Goal: Use online tool/utility: Utilize a website feature to perform a specific function

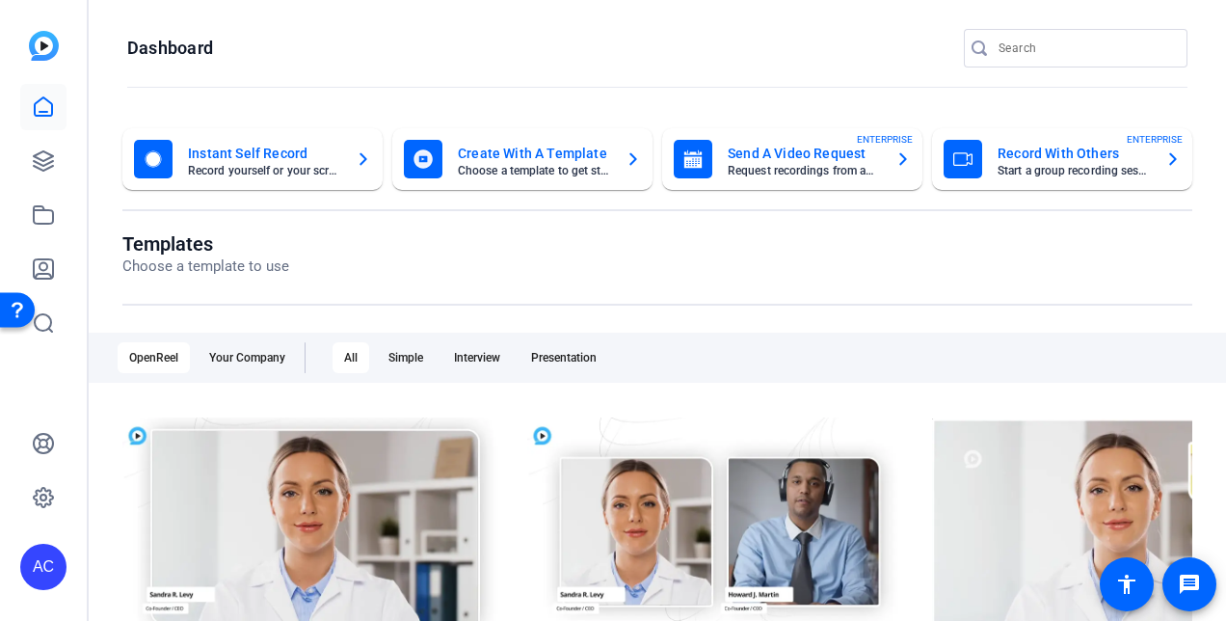
click at [281, 156] on mat-card-title "Instant Self Record" at bounding box center [264, 153] width 152 height 23
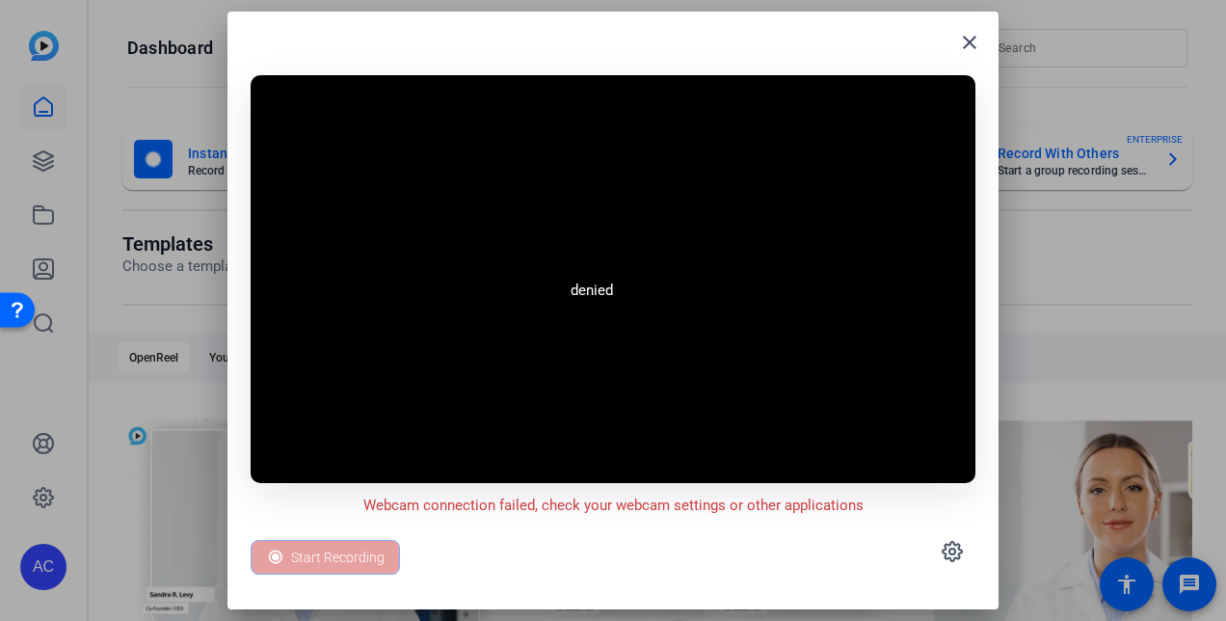
click at [972, 40] on mat-icon "close" at bounding box center [969, 42] width 23 height 23
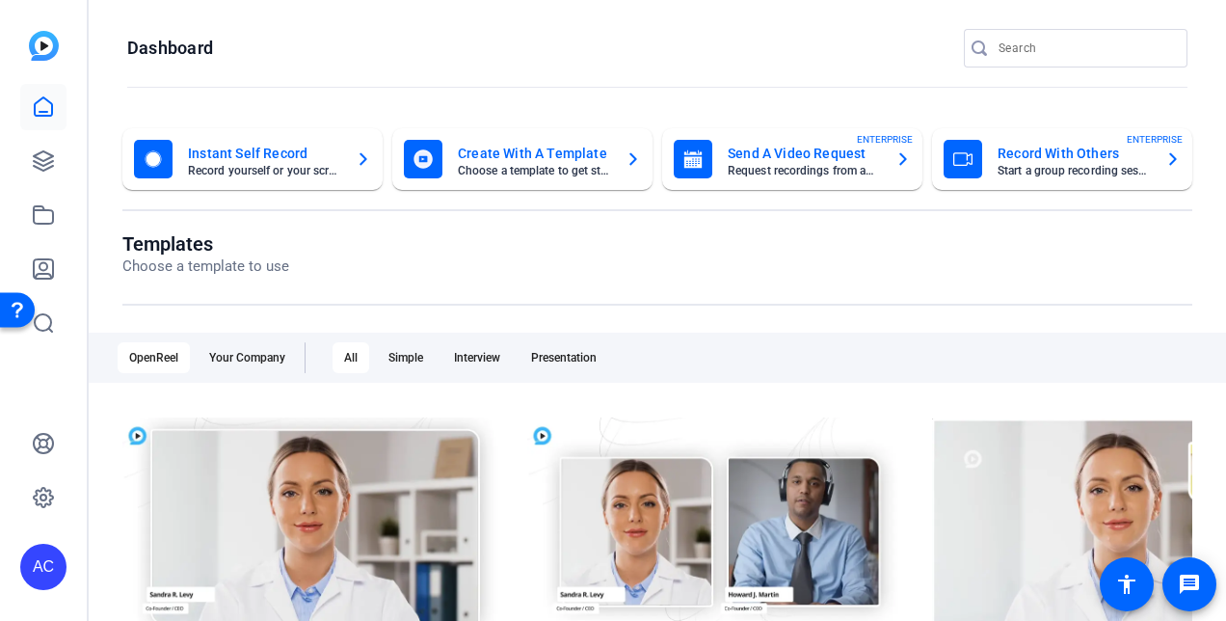
click at [253, 148] on mat-card-title "Instant Self Record" at bounding box center [264, 153] width 152 height 23
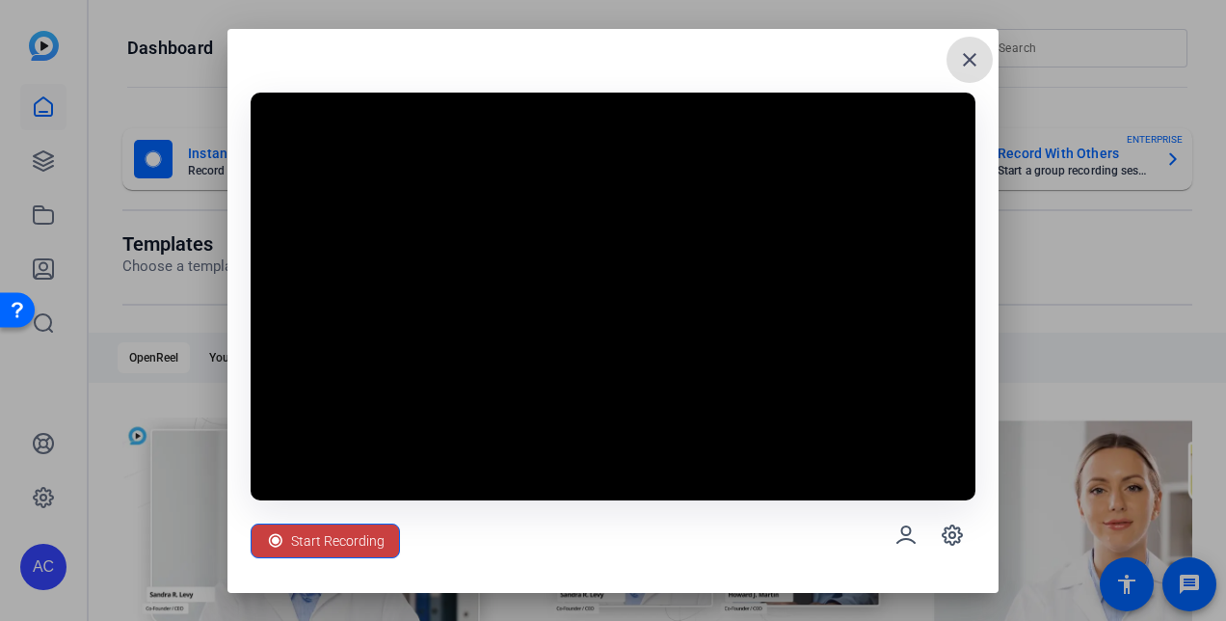
click at [360, 532] on span "Start Recording" at bounding box center [337, 540] width 93 height 37
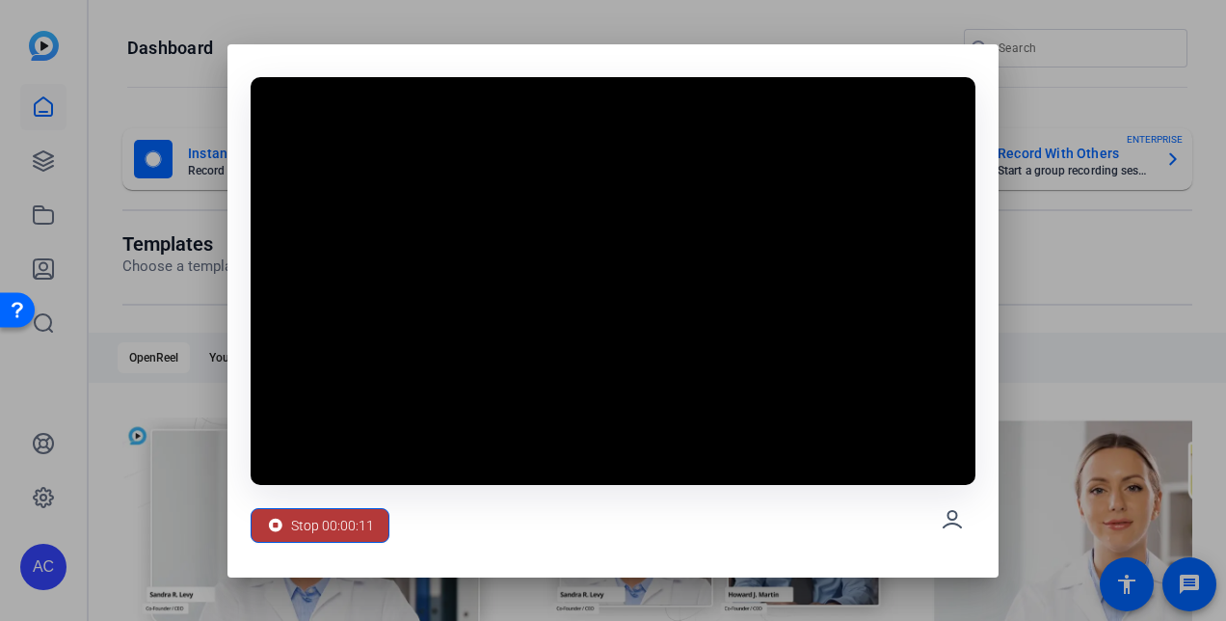
click at [333, 523] on span "Stop 00:00:11" at bounding box center [332, 525] width 83 height 37
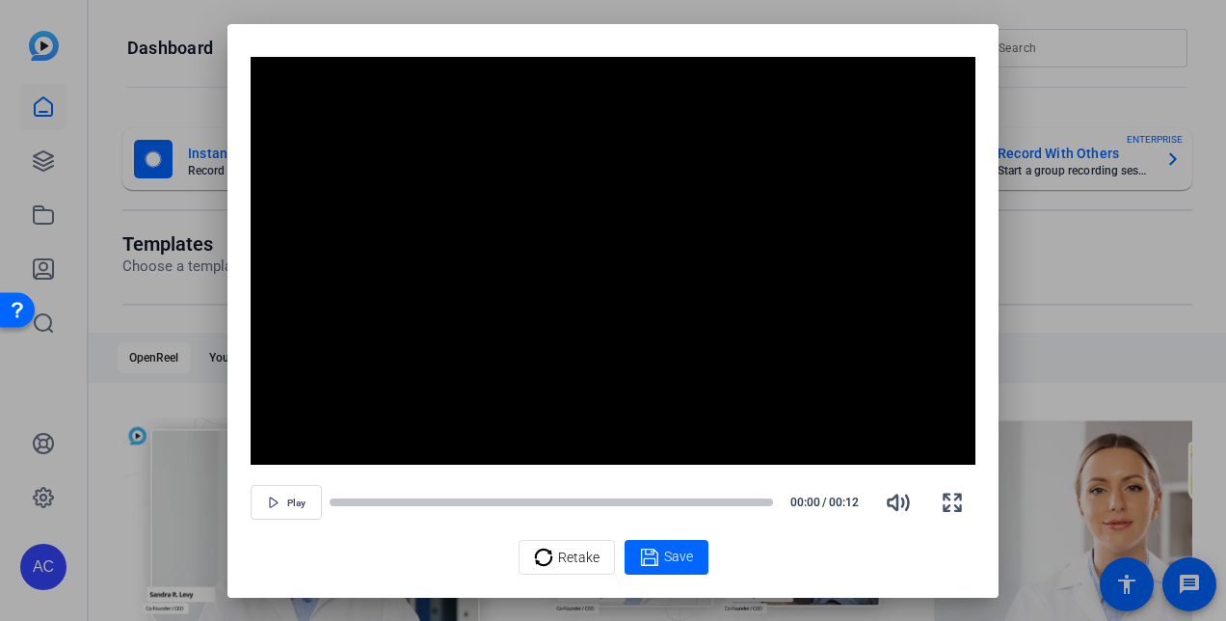
click at [1055, 271] on div at bounding box center [613, 310] width 1226 height 621
drag, startPoint x: 412, startPoint y: 529, endPoint x: 353, endPoint y: 534, distance: 59.0
click at [353, 534] on div "Video Player is loading. Play Video Play Mute Current Time 0:00 / Duration 0:11…" at bounding box center [613, 316] width 725 height 518
click at [1074, 25] on div at bounding box center [613, 310] width 1226 height 621
click at [934, 504] on span "button" at bounding box center [952, 502] width 46 height 46
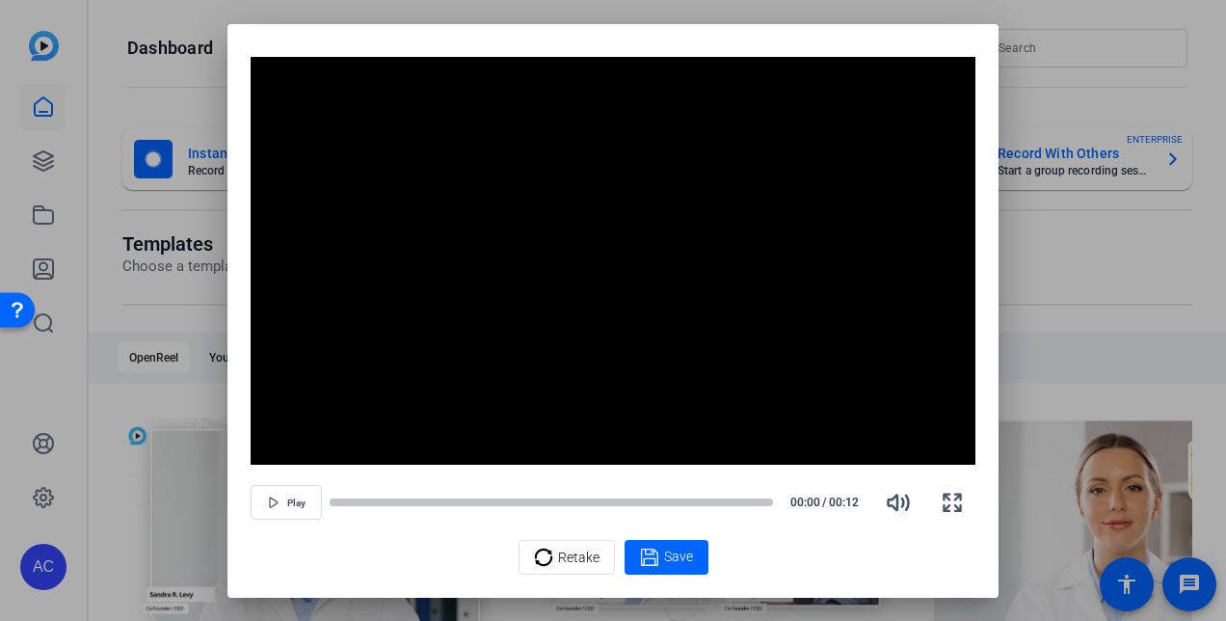
click at [162, 27] on div at bounding box center [613, 310] width 1226 height 621
